Goal: Task Accomplishment & Management: Manage account settings

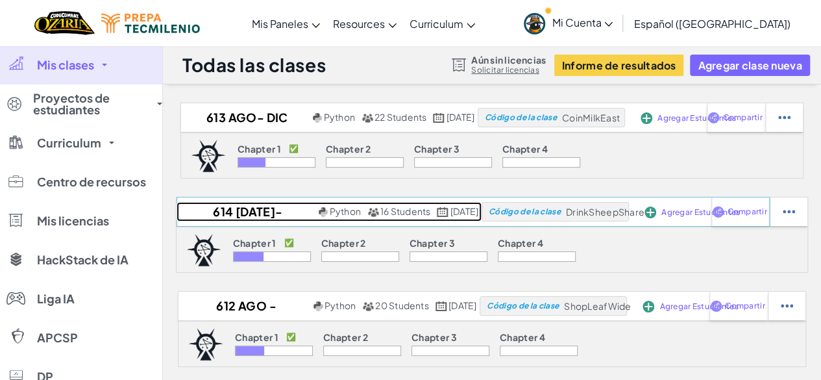
click at [206, 212] on h2 "614 Ago- dic 2025" at bounding box center [246, 211] width 139 height 19
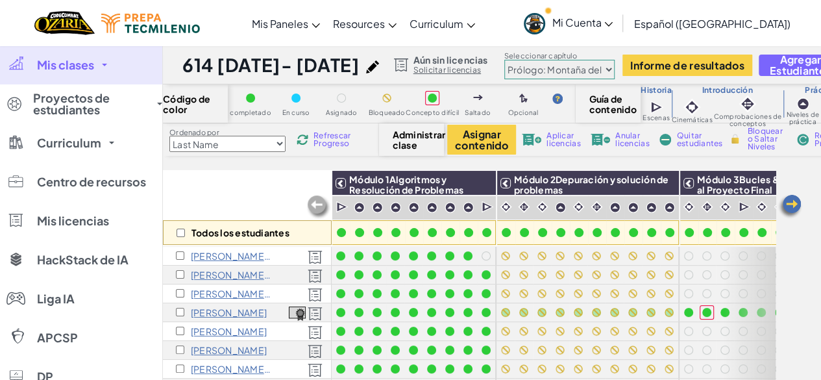
click at [214, 310] on p "barbara D" at bounding box center [229, 312] width 76 height 10
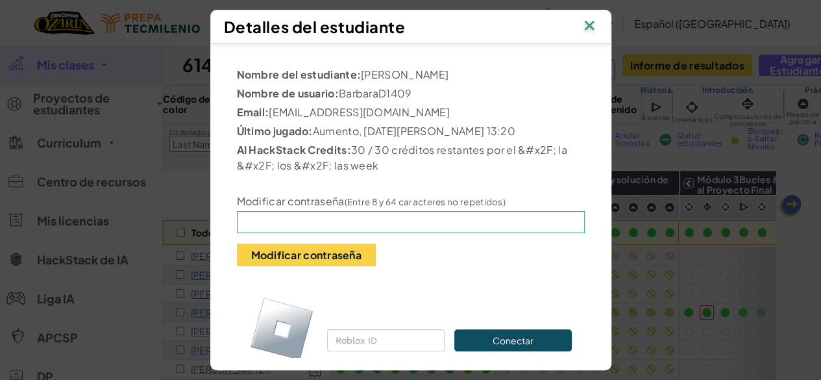
click at [541, 34] on div "Detalles del estudiante" at bounding box center [411, 26] width 374 height 19
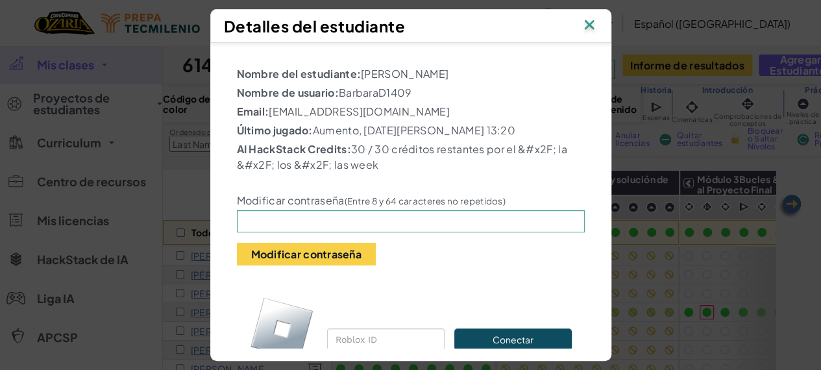
click at [598, 19] on img at bounding box center [589, 25] width 17 height 19
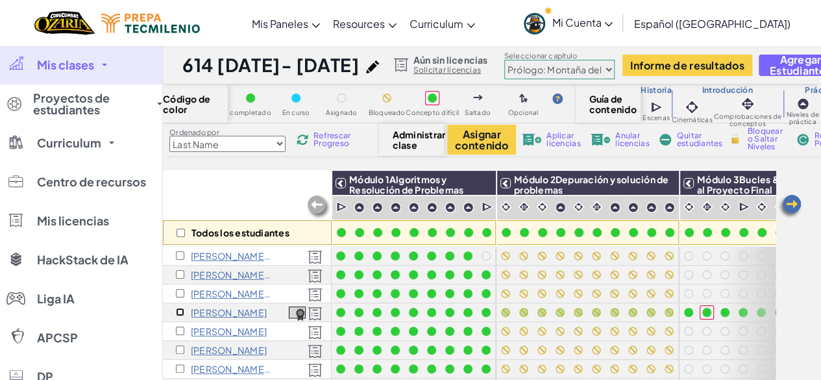
click at [180, 310] on input "checkbox" at bounding box center [180, 312] width 8 height 8
checkbox input "true"
click at [815, 140] on span "Reiniciar Progreso" at bounding box center [834, 140] width 40 height 16
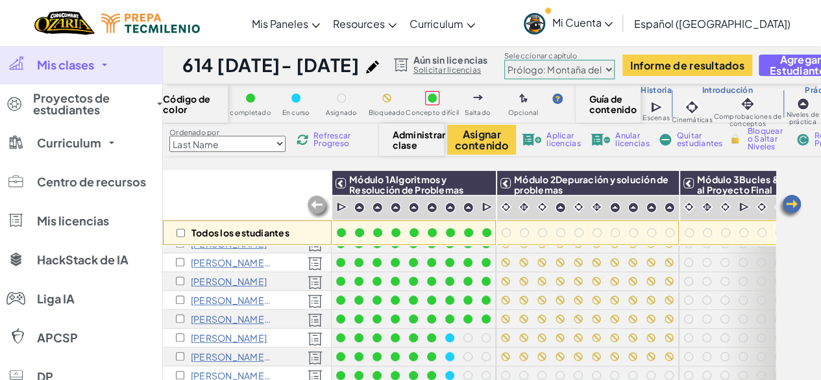
scroll to position [153, 0]
click at [196, 144] on select "Last Name first Name Progress (High to Low) Progress (Low to Hight)" at bounding box center [227, 144] width 116 height 16
click at [169, 136] on select "Last Name first Name Progress (High to Low) Progress (Low to Hight)" at bounding box center [227, 144] width 116 height 16
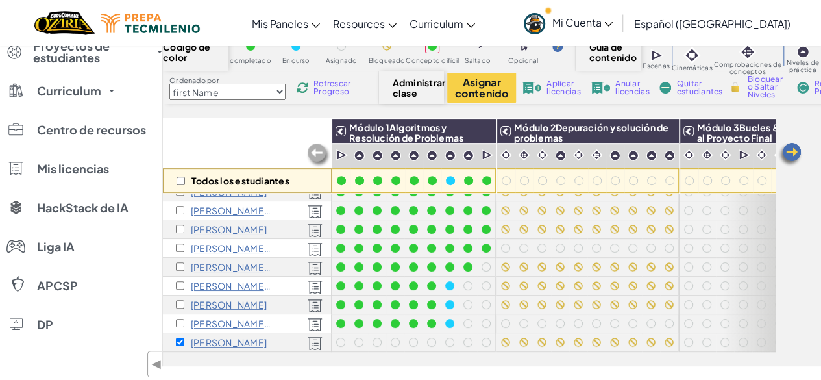
scroll to position [0, 0]
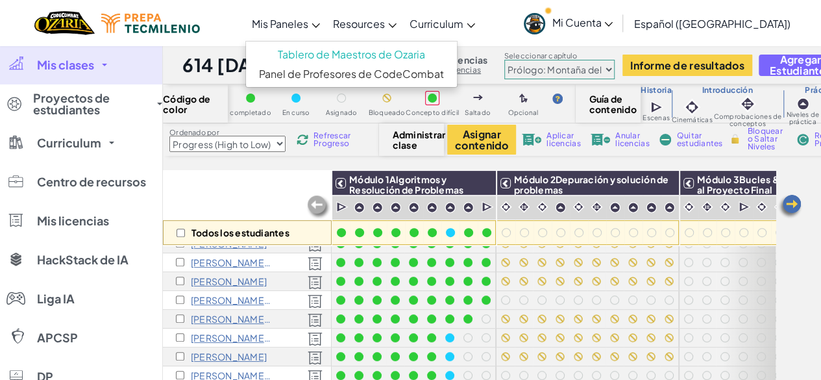
select select "Progress (Low to Hight)"
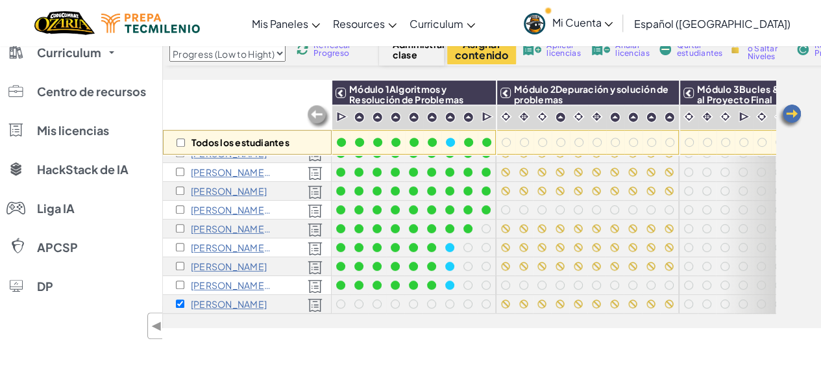
scroll to position [93, 0]
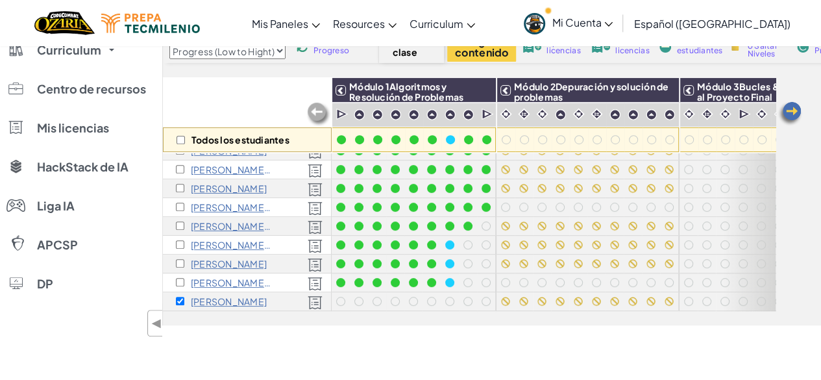
click at [225, 87] on div "Todos los estudiantes" at bounding box center [247, 114] width 169 height 75
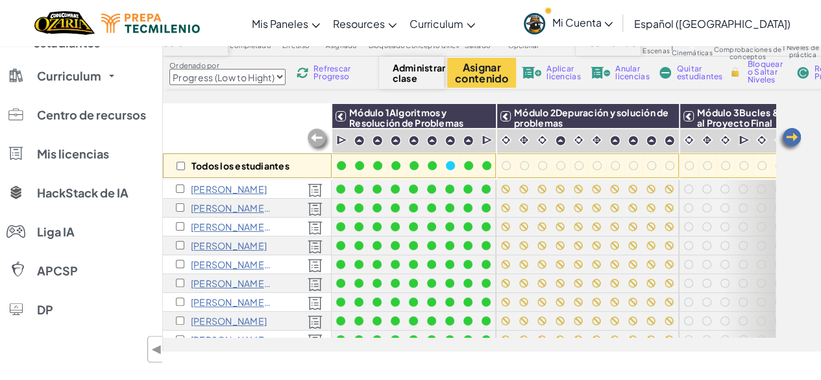
scroll to position [0, 0]
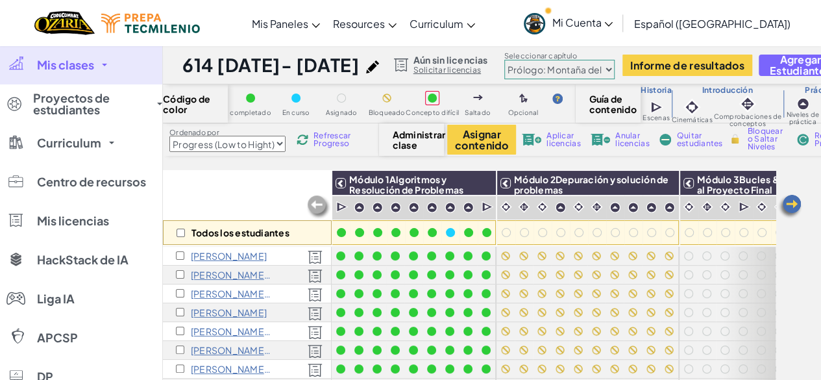
click at [121, 66] on link "Mis clases" at bounding box center [81, 64] width 162 height 39
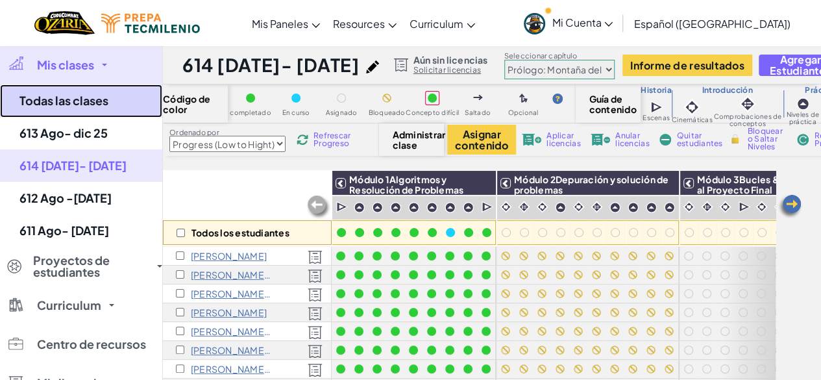
click at [72, 107] on link "Todas las clases" at bounding box center [81, 100] width 162 height 33
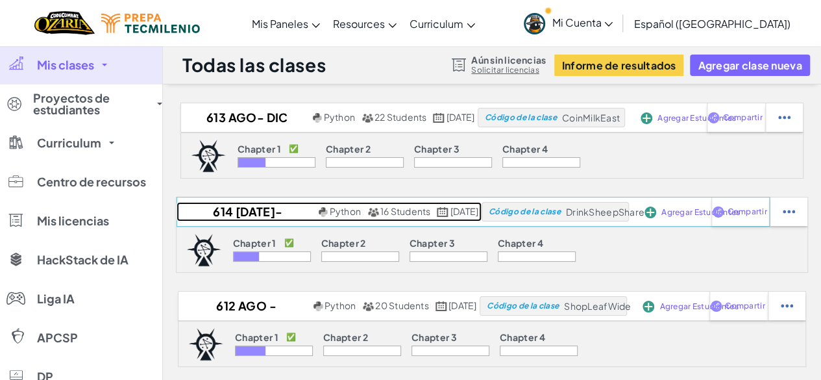
click at [214, 218] on h2 "614 Ago- dic 2025" at bounding box center [246, 211] width 139 height 19
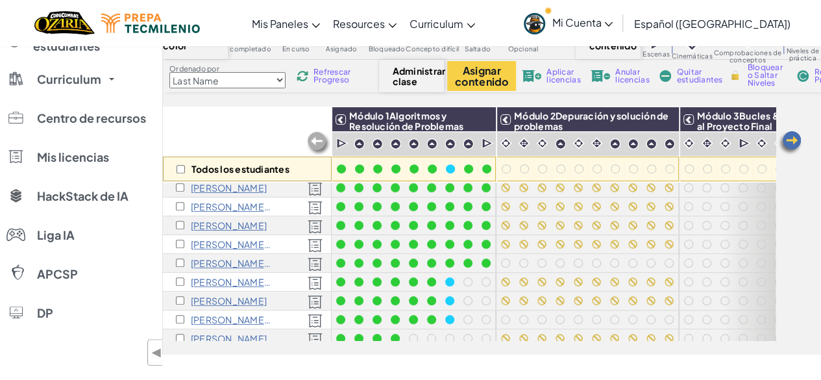
scroll to position [153, 0]
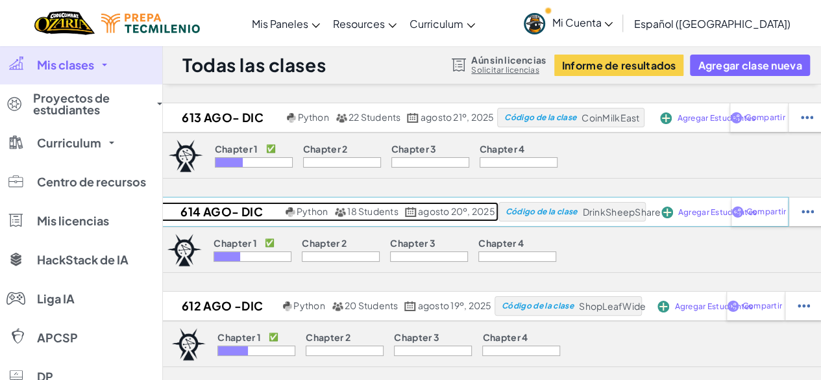
click at [322, 210] on span "Python" at bounding box center [312, 211] width 31 height 12
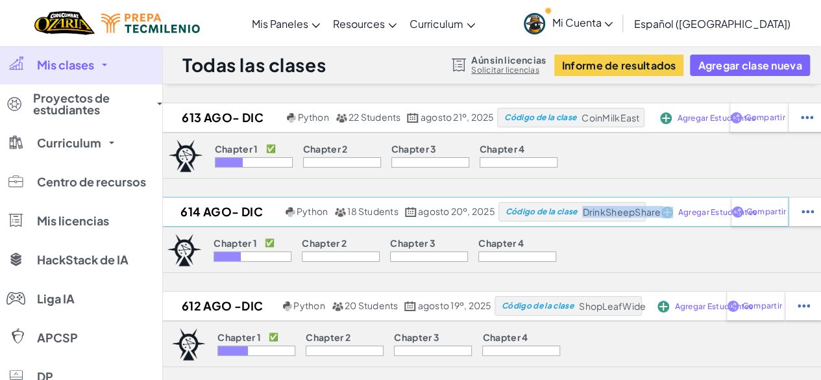
drag, startPoint x: 580, startPoint y: 210, endPoint x: 662, endPoint y: 211, distance: 81.8
click at [662, 211] on div "614 Ago- dic 2025 Python 18 Students agosto 20º, 2025 Código de la clase DrinkS…" at bounding box center [473, 212] width 632 height 30
click at [597, 16] on span "Mi Cuenta" at bounding box center [582, 23] width 61 height 14
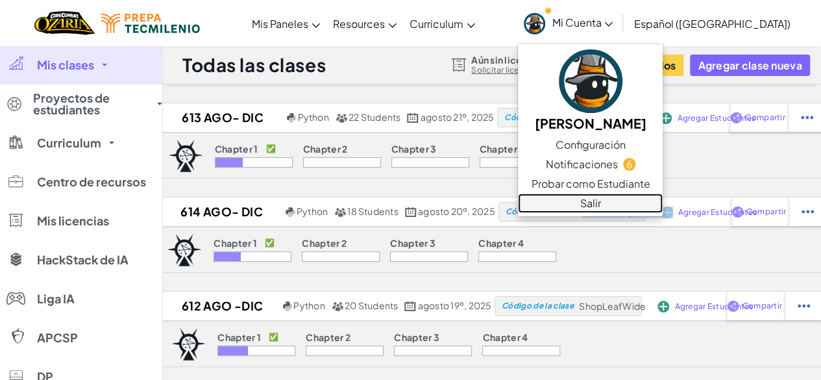
click at [618, 197] on link "Salir" at bounding box center [590, 202] width 145 height 19
